Goal: Information Seeking & Learning: Compare options

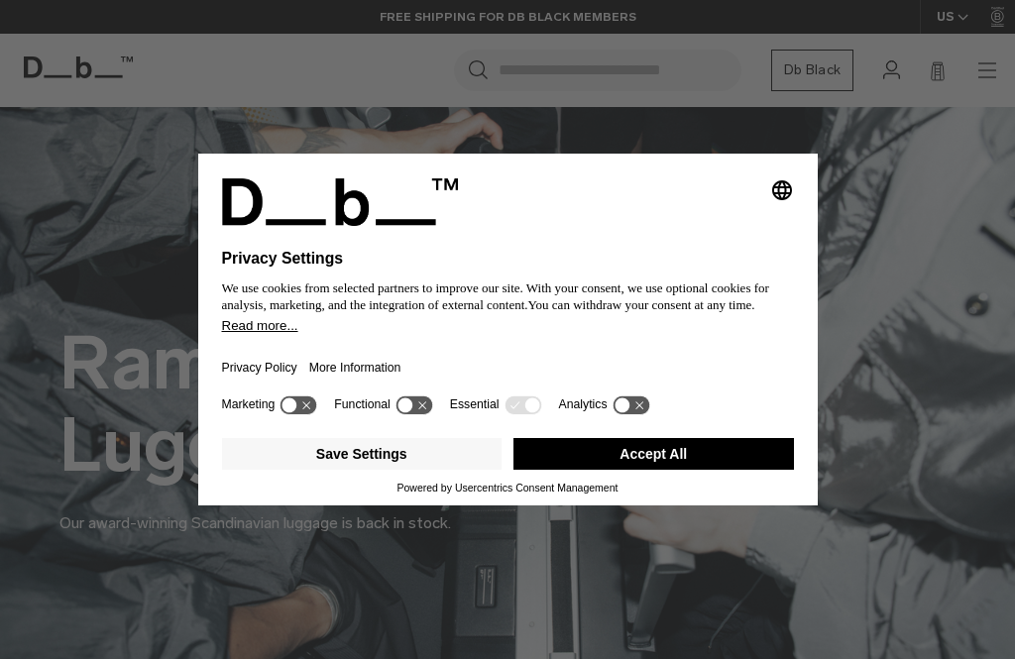
click at [405, 461] on button "Save Settings" at bounding box center [362, 454] width 281 height 32
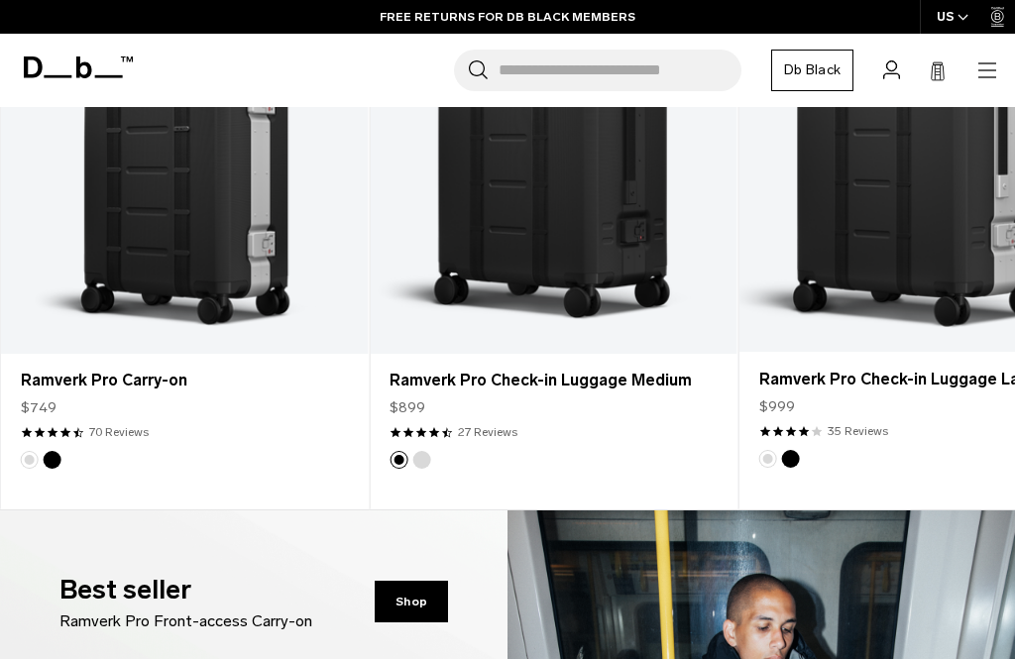
scroll to position [788, 0]
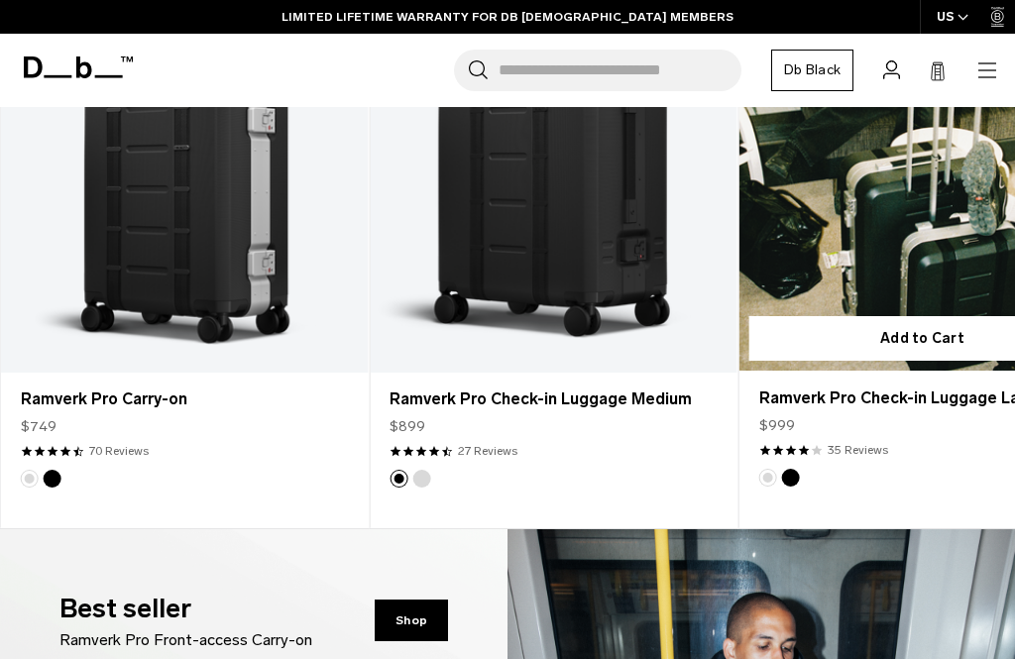
click at [776, 486] on img "Silver" at bounding box center [768, 478] width 22 height 22
click at [762, 481] on button "Silver" at bounding box center [768, 478] width 18 height 18
click at [863, 186] on link "Ramverk Pro Check-in Luggage Large" at bounding box center [923, 167] width 366 height 406
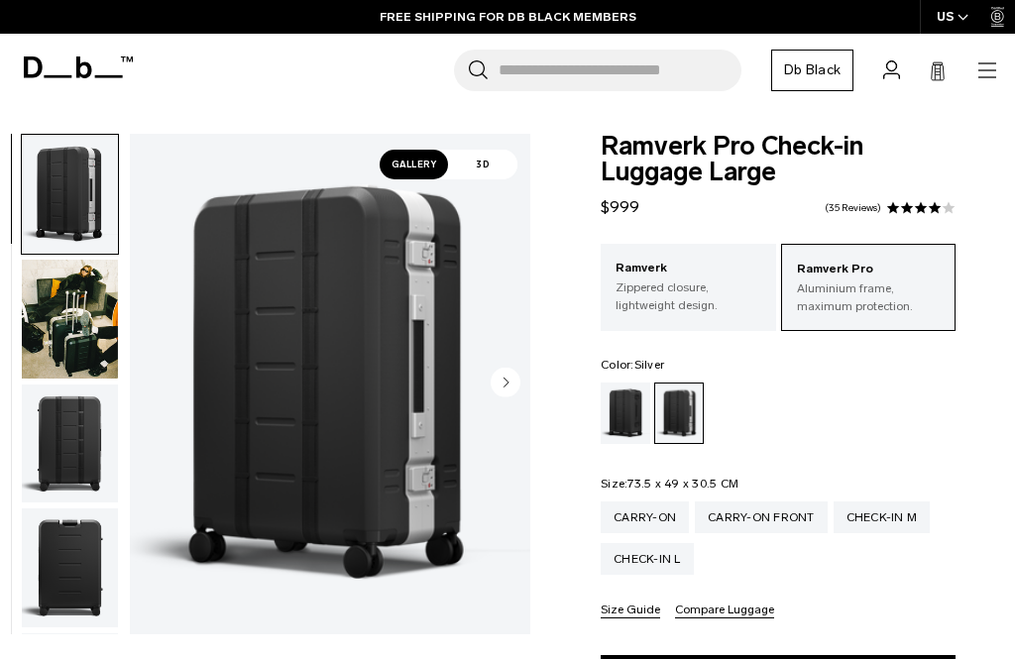
click at [714, 286] on p "Zippered closure, lightweight design." at bounding box center [689, 297] width 146 height 36
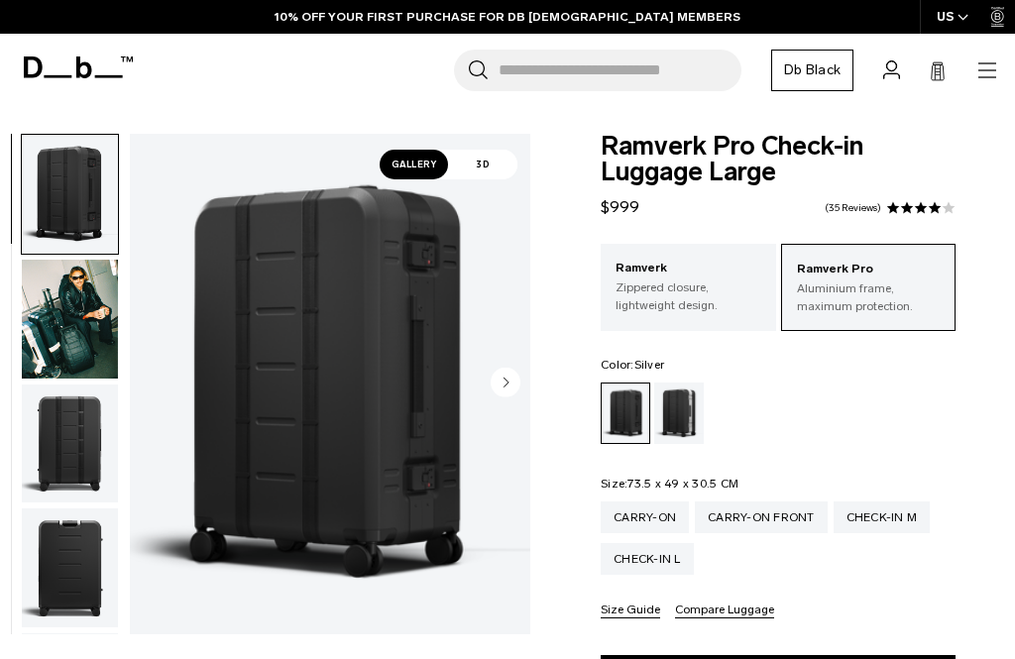
click at [675, 413] on div "Silver" at bounding box center [679, 413] width 51 height 61
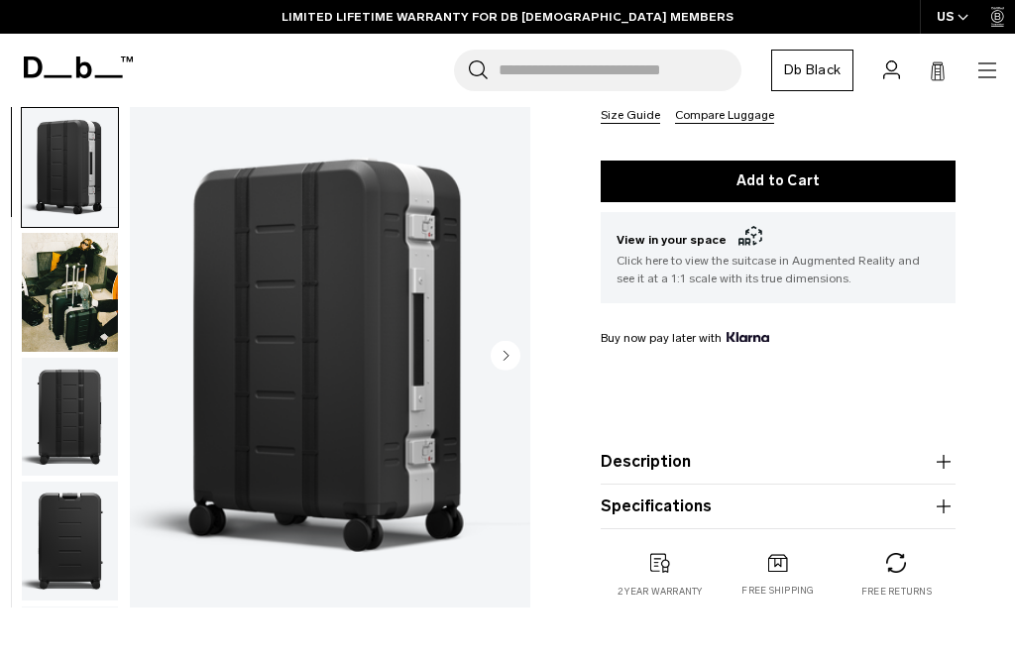
scroll to position [496, 0]
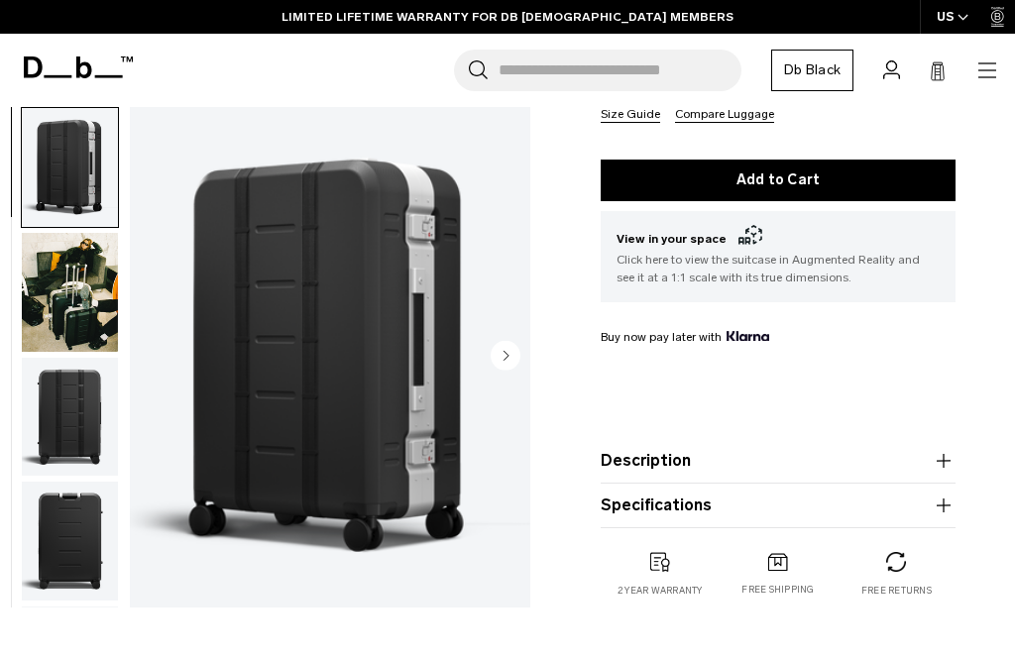
click at [672, 454] on button "Description" at bounding box center [778, 461] width 355 height 24
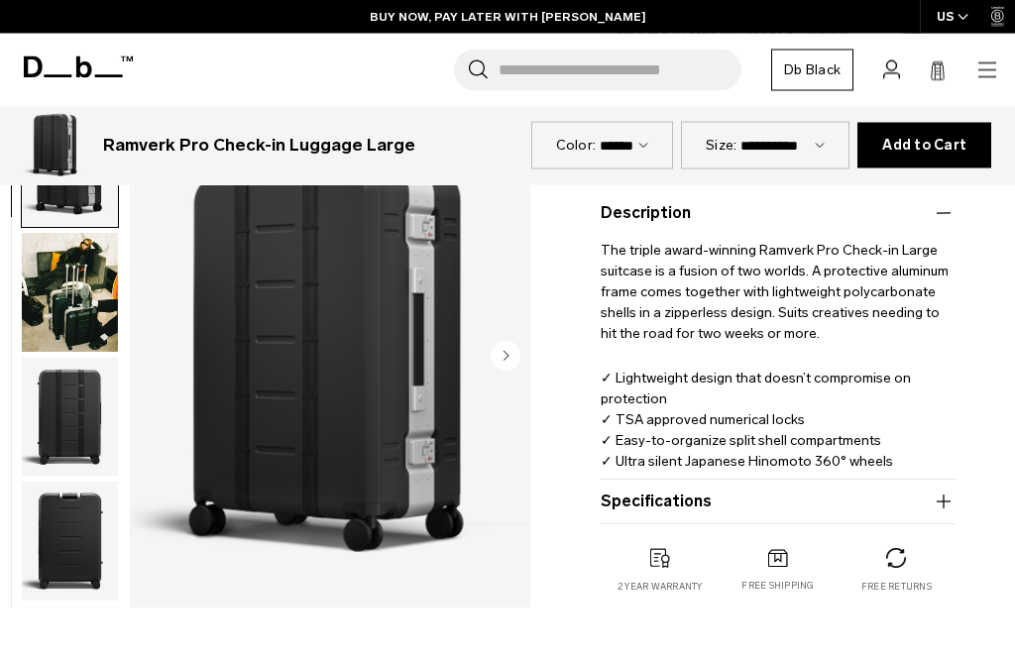
scroll to position [746, 0]
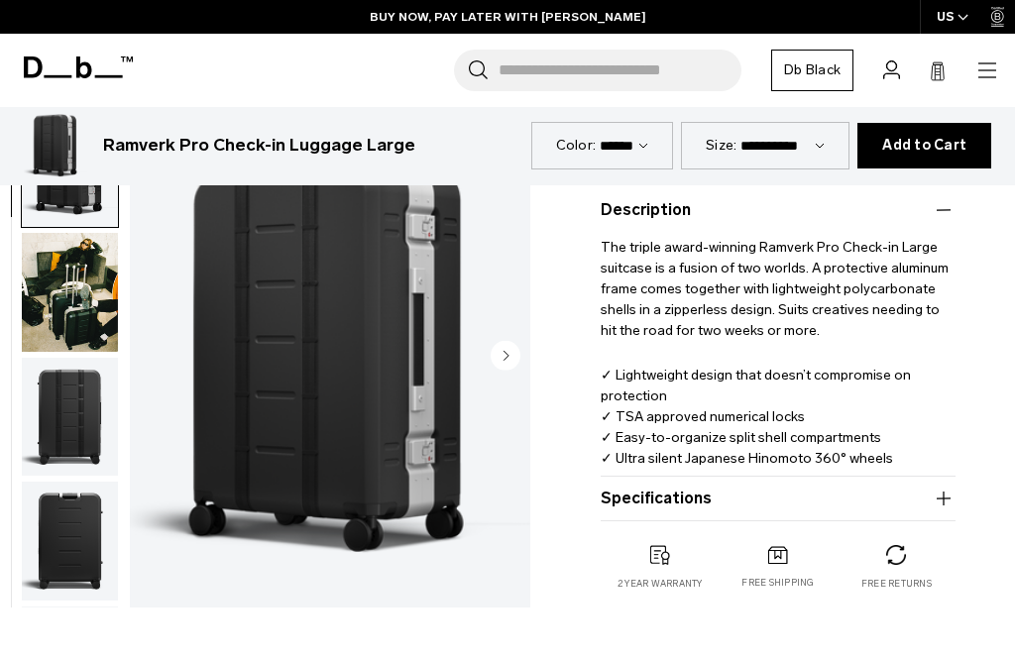
click at [681, 498] on button "Specifications" at bounding box center [778, 499] width 355 height 24
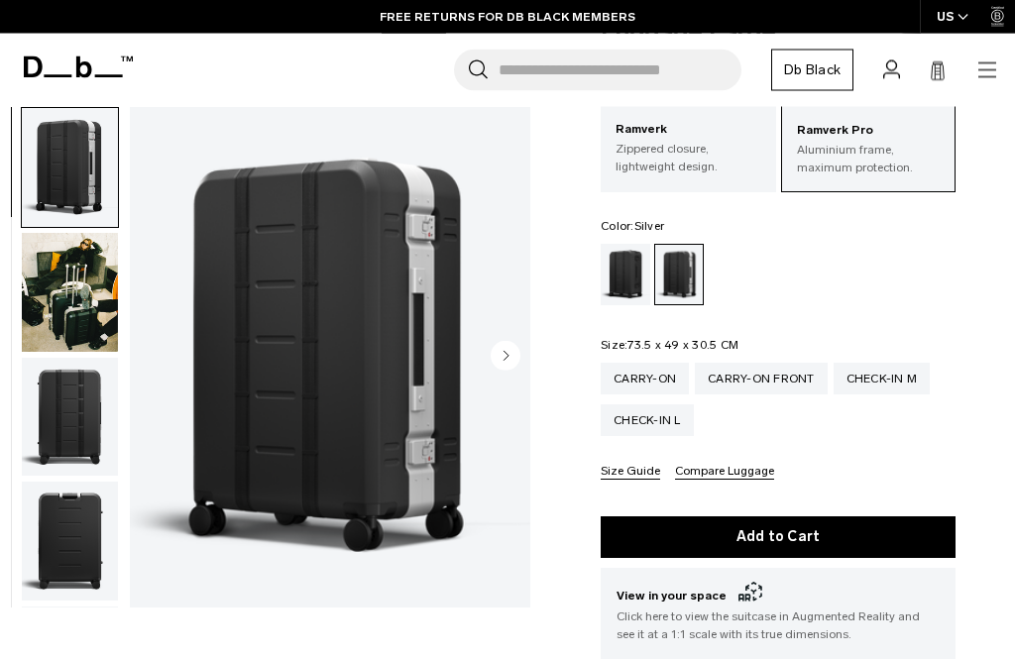
scroll to position [0, 0]
